Goal: Task Accomplishment & Management: Manage account settings

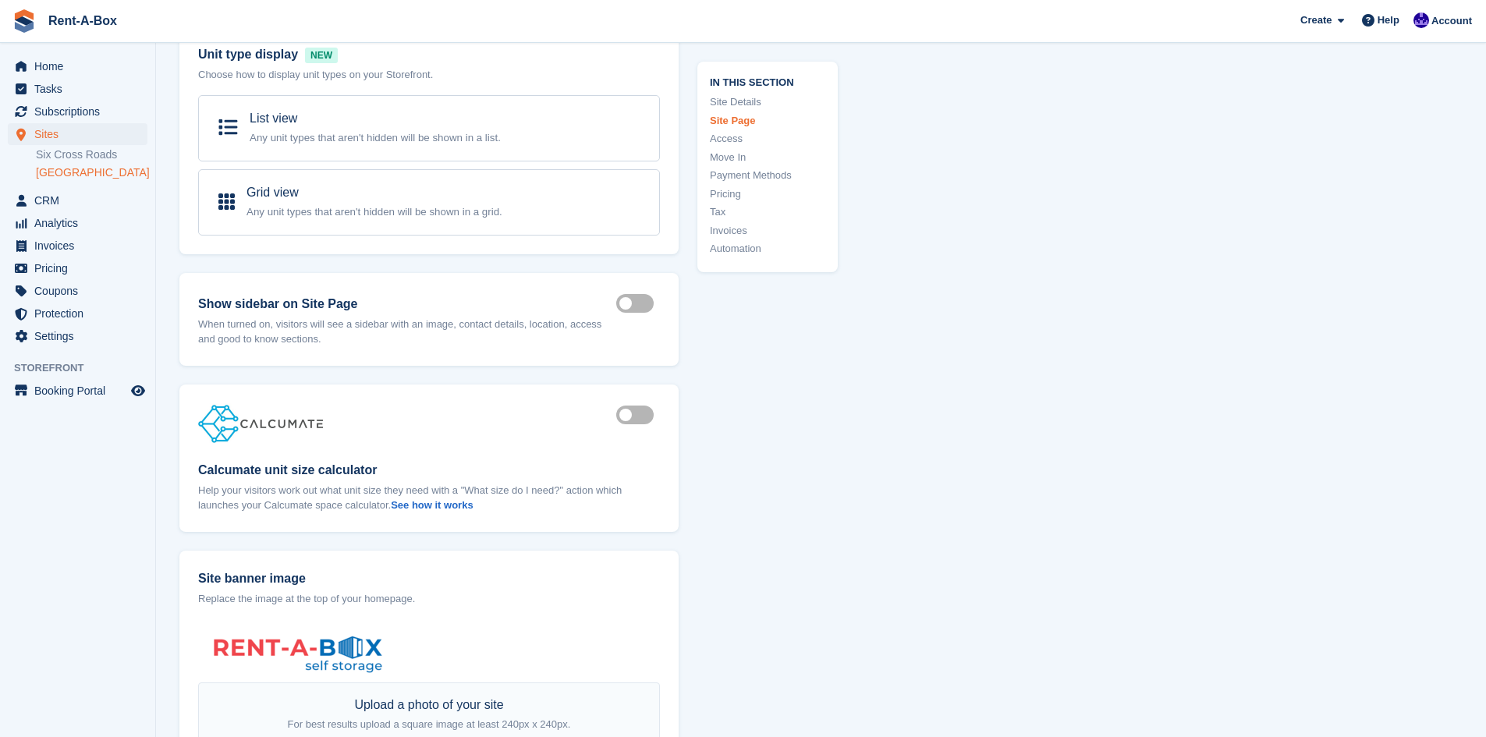
scroll to position [1234, 0]
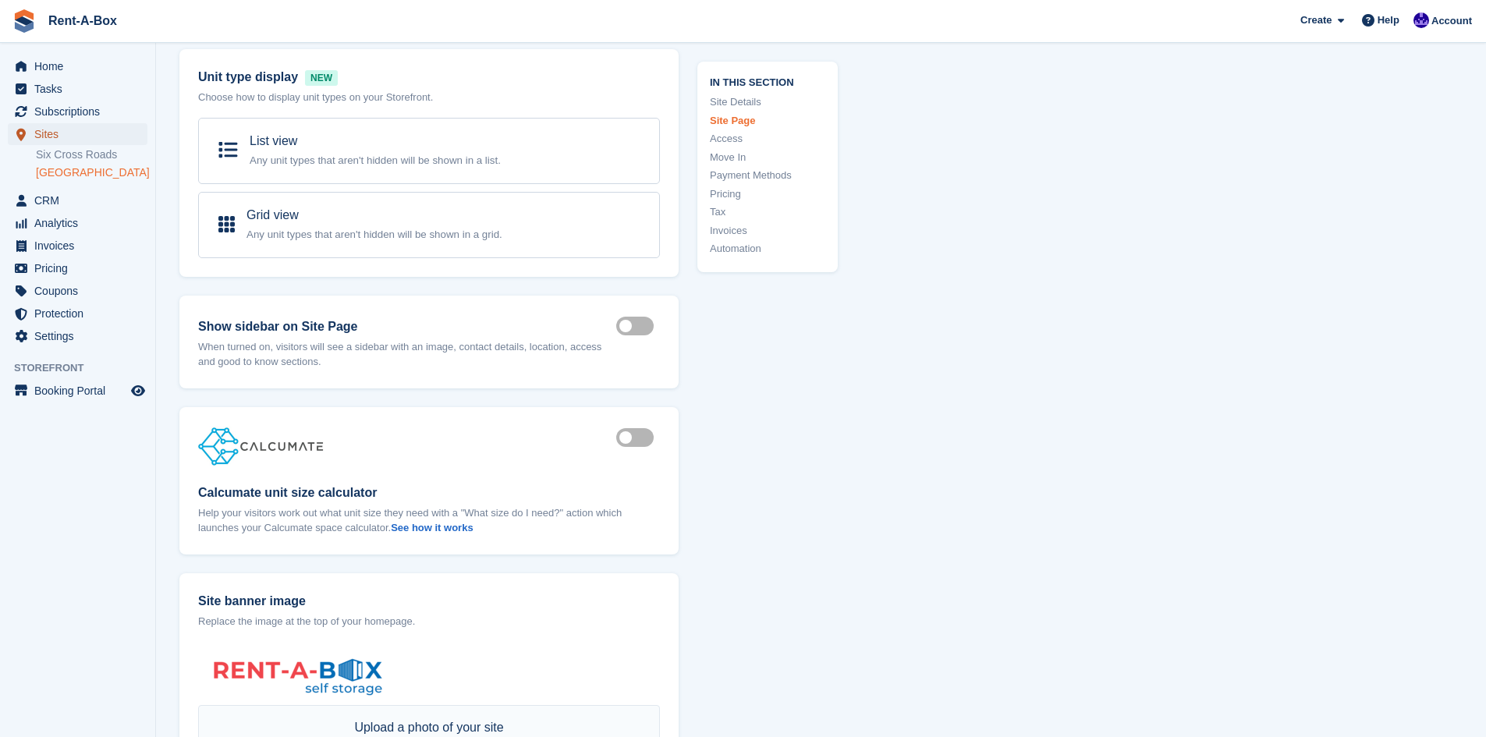
click at [46, 140] on span "Sites" at bounding box center [81, 134] width 94 height 22
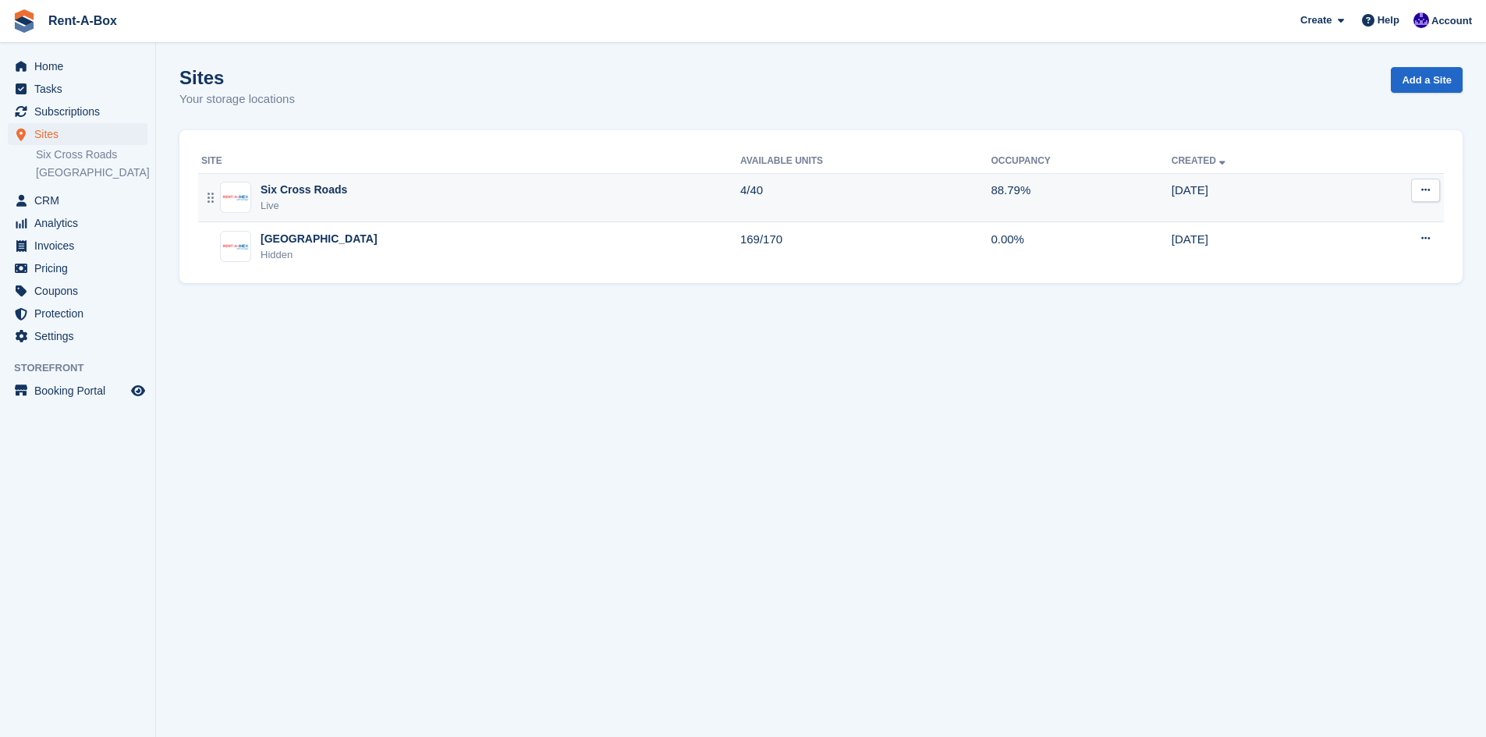
click at [376, 210] on div "Six Cross Roads Live" at bounding box center [470, 198] width 539 height 32
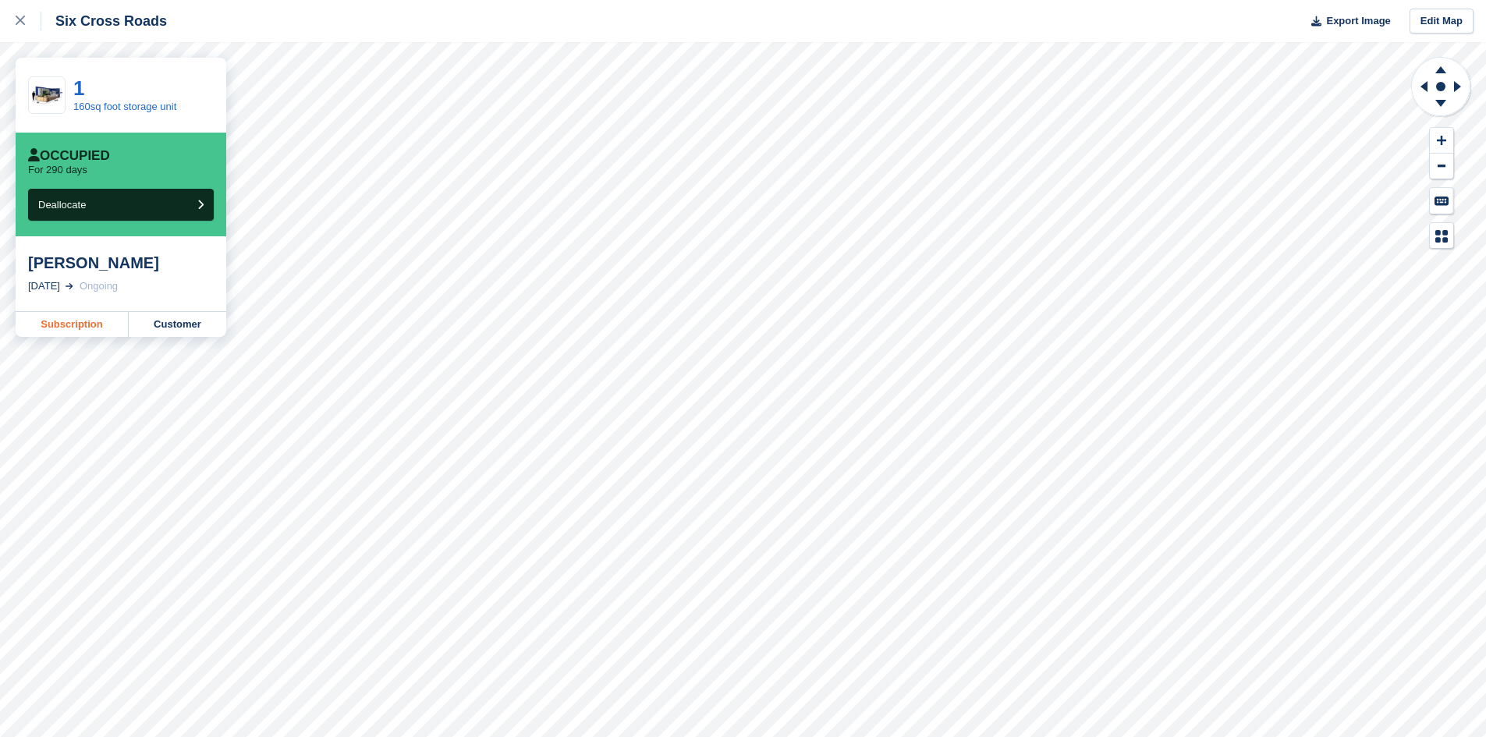
click at [62, 321] on link "Subscription" at bounding box center [72, 324] width 113 height 25
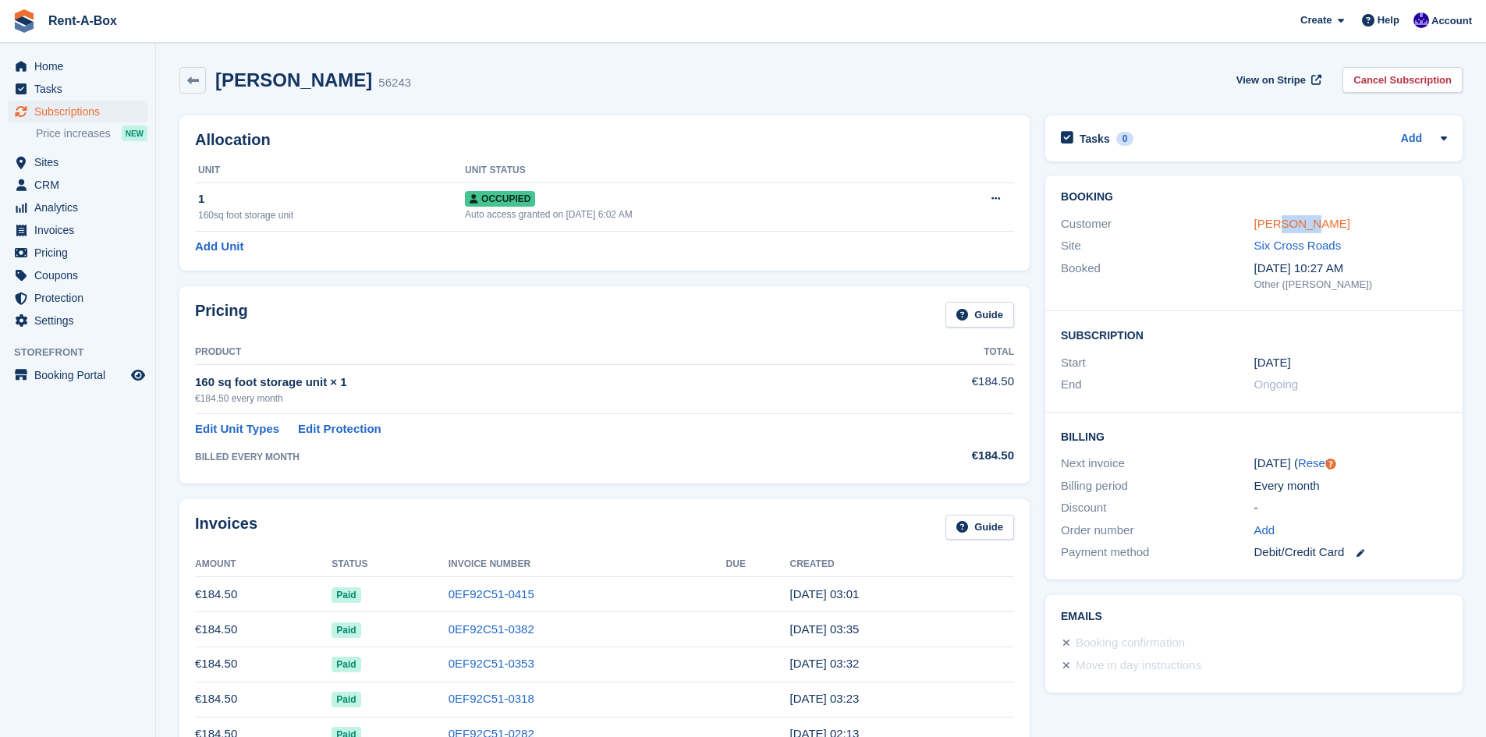
drag, startPoint x: 1304, startPoint y: 214, endPoint x: 1275, endPoint y: 221, distance: 29.9
click at [1275, 221] on div "Customer Sean Finucane" at bounding box center [1254, 224] width 386 height 23
click at [1275, 221] on link "Sean Finucane" at bounding box center [1302, 223] width 96 height 13
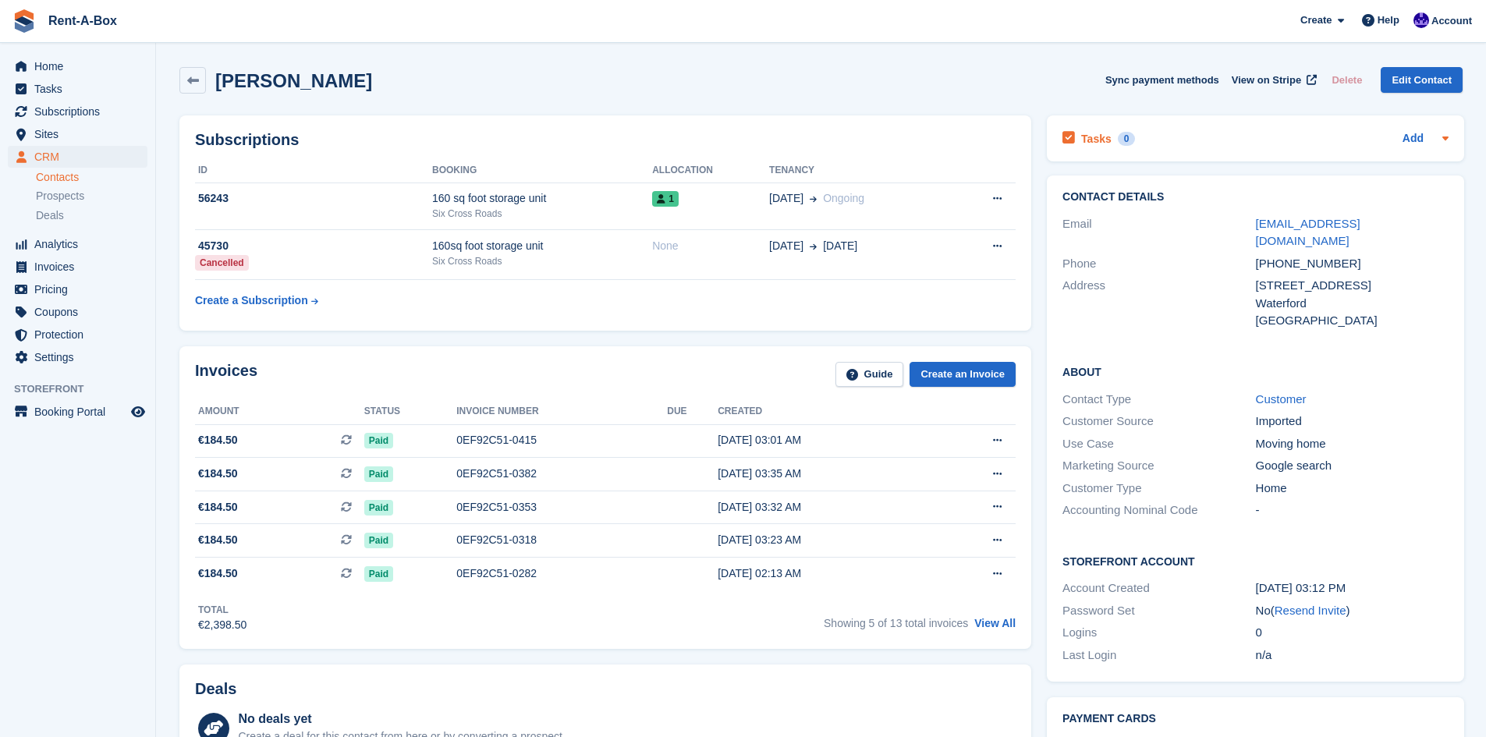
click at [1440, 140] on icon at bounding box center [1445, 138] width 12 height 12
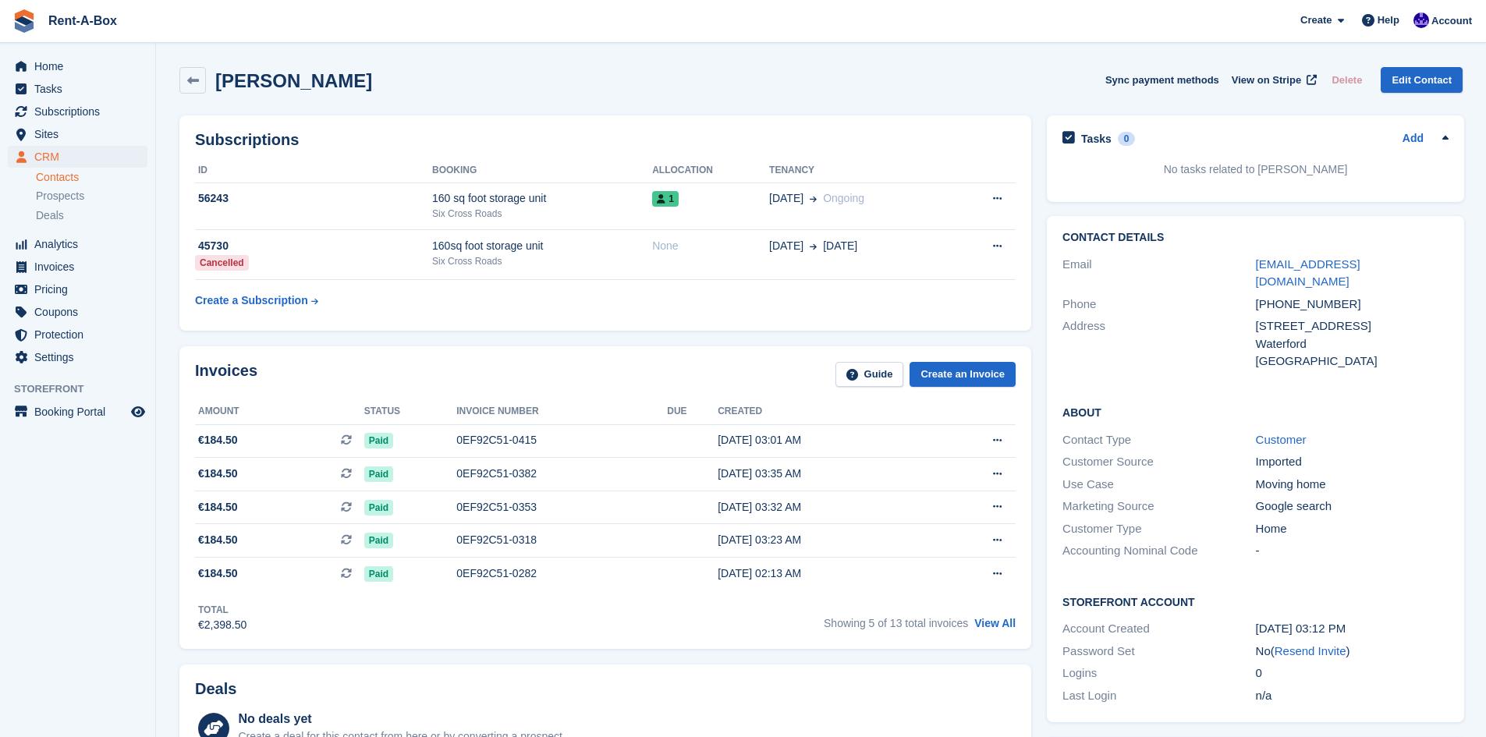
click at [1440, 140] on icon at bounding box center [1445, 138] width 12 height 12
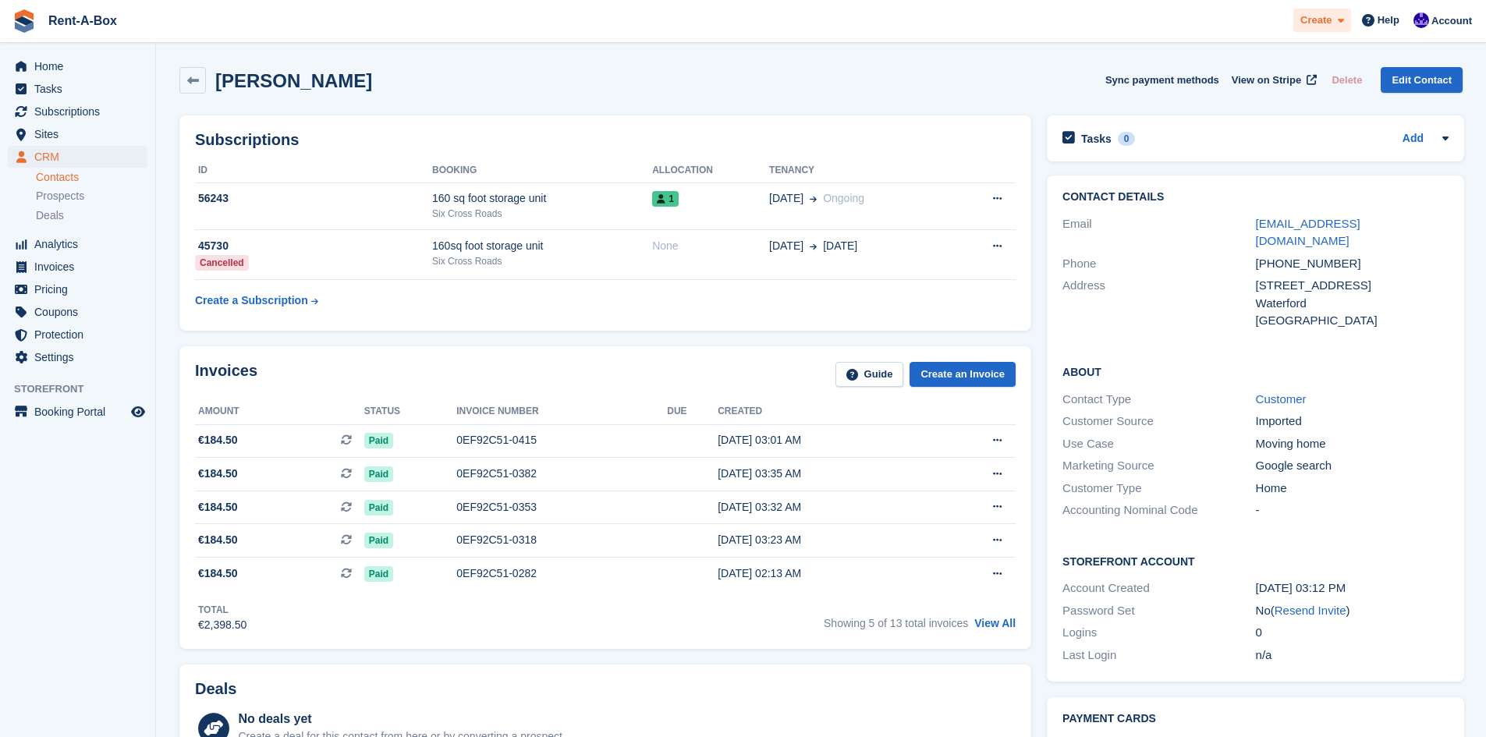
click at [1309, 18] on span "Create" at bounding box center [1315, 20] width 31 height 16
click at [1444, 255] on div "+353858665558" at bounding box center [1352, 264] width 193 height 18
click at [1289, 78] on span "View on Stripe" at bounding box center [1266, 81] width 69 height 16
